Goal: Task Accomplishment & Management: Use online tool/utility

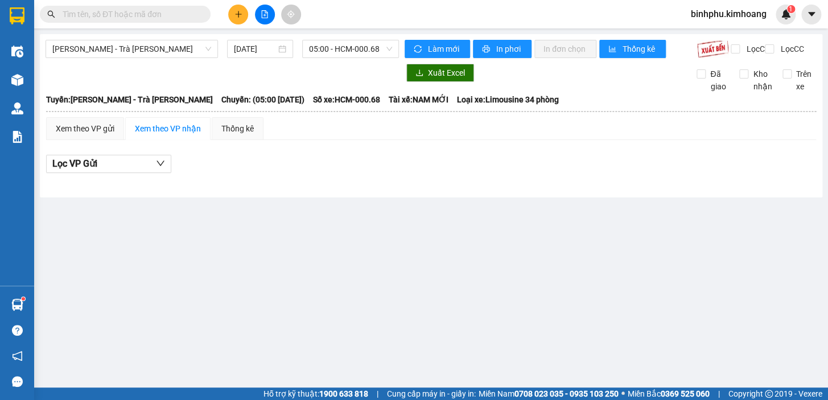
click at [170, 13] on input "text" at bounding box center [130, 14] width 134 height 13
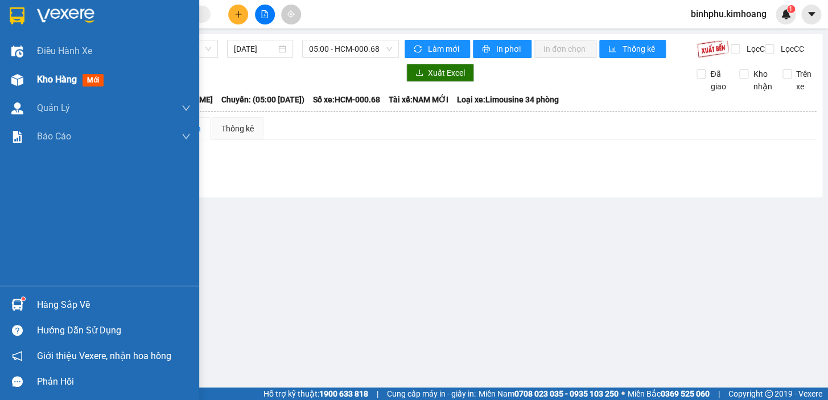
click at [24, 75] on div at bounding box center [17, 80] width 20 height 20
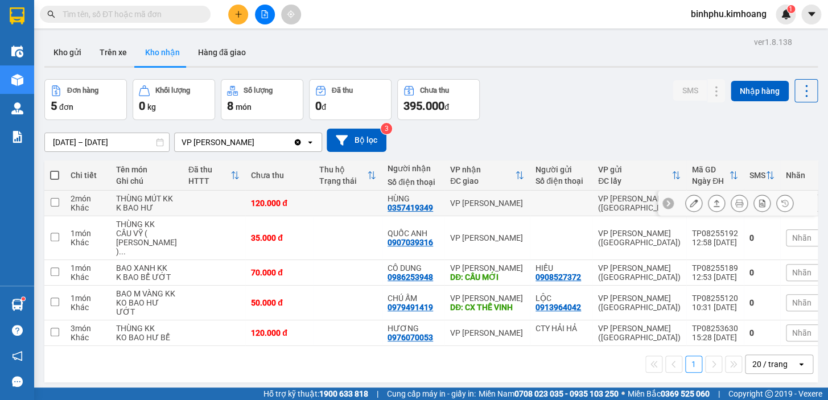
drag, startPoint x: 364, startPoint y: 209, endPoint x: 407, endPoint y: 206, distance: 42.8
click at [407, 206] on td "HÙNG 0357419349" at bounding box center [413, 204] width 63 height 26
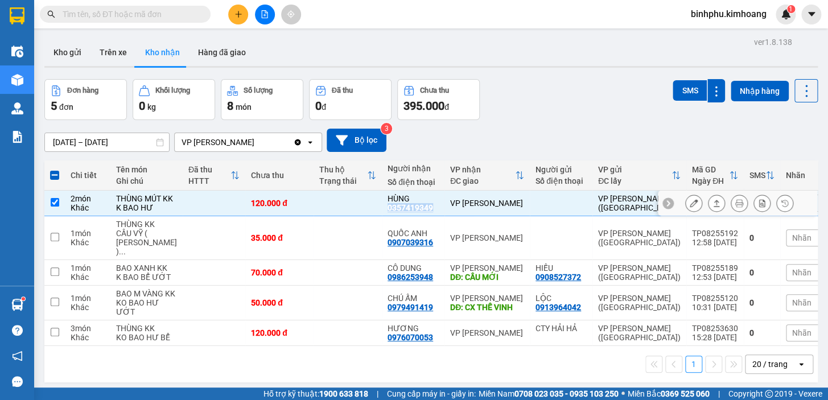
drag, startPoint x: 364, startPoint y: 211, endPoint x: 409, endPoint y: 216, distance: 44.8
click at [409, 216] on td "HÙNG 0357419349" at bounding box center [413, 204] width 63 height 26
checkbox input "false"
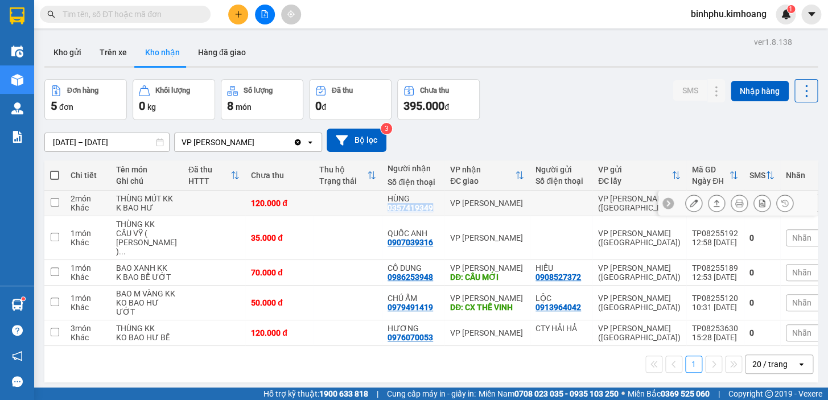
copy div "0357419349"
click at [139, 11] on input "text" at bounding box center [130, 14] width 134 height 13
paste input "0357419349"
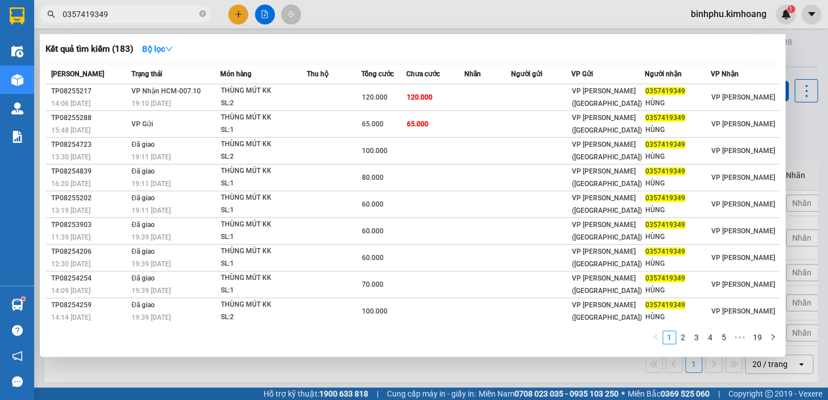
type input "0357419349"
